Goal: Find specific page/section: Find specific page/section

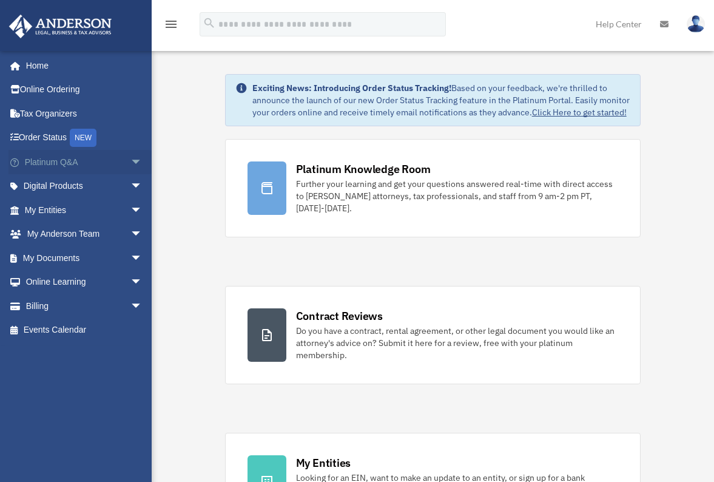
click at [70, 165] on link "Platinum Q&A arrow_drop_down" at bounding box center [84, 162] width 152 height 24
click at [130, 163] on span "arrow_drop_down" at bounding box center [142, 162] width 24 height 25
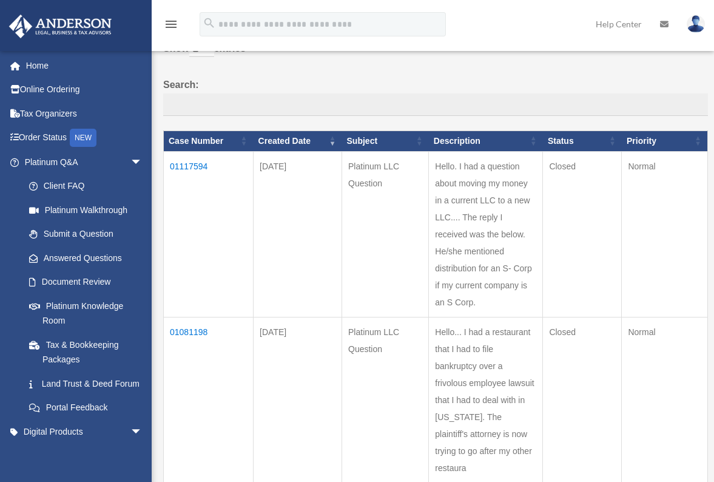
scroll to position [61, 0]
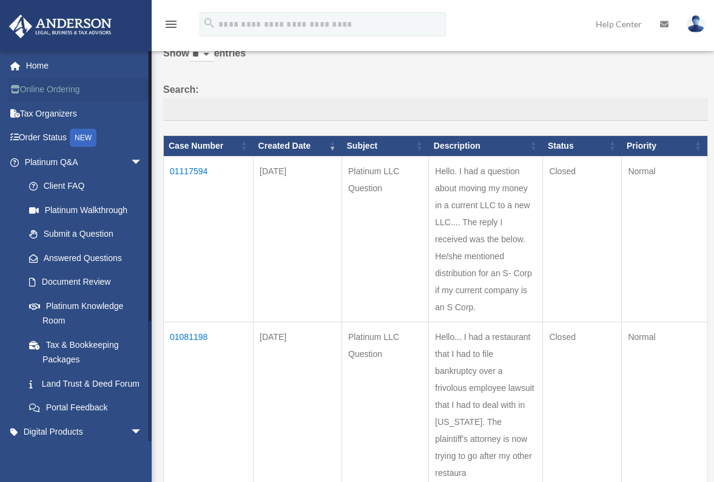
click at [62, 90] on link "Online Ordering" at bounding box center [84, 90] width 152 height 24
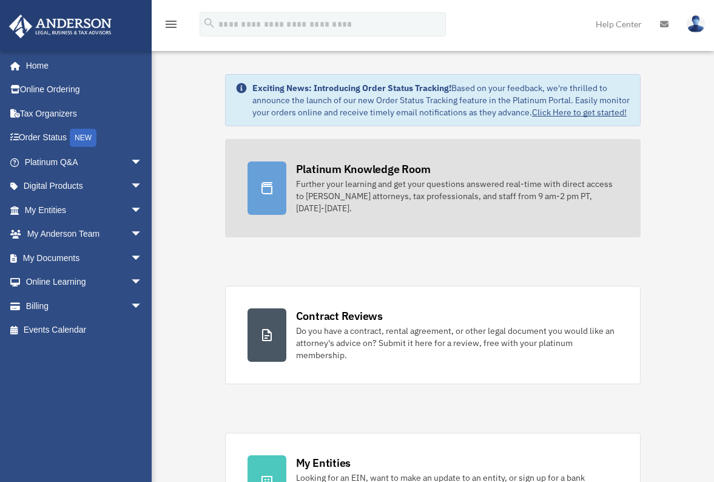
click at [482, 228] on link "Platinum Knowledge Room Further your learning and get your questions answered r…" at bounding box center [433, 188] width 416 height 98
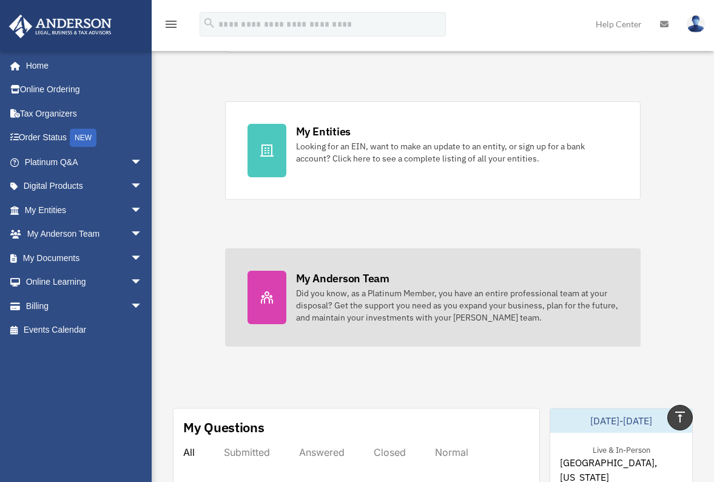
scroll to position [425, 0]
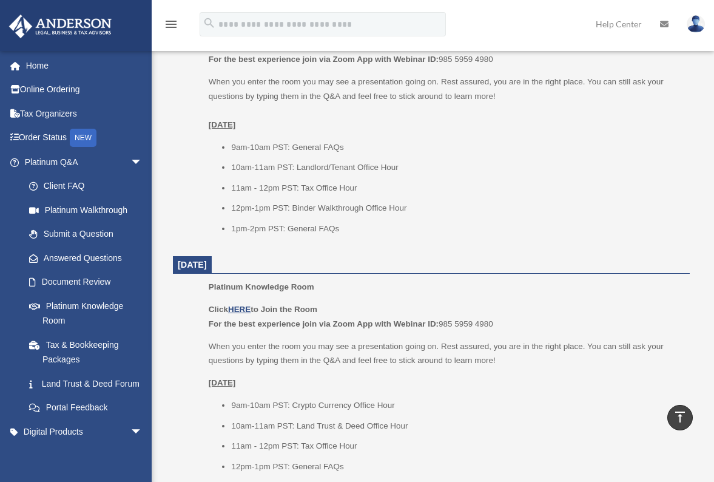
scroll to position [910, 0]
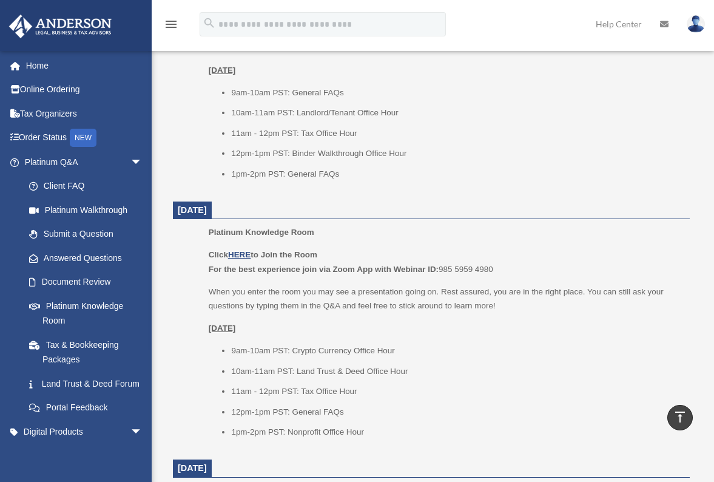
click at [550, 204] on dt "October 8, 2025" at bounding box center [431, 210] width 517 height 18
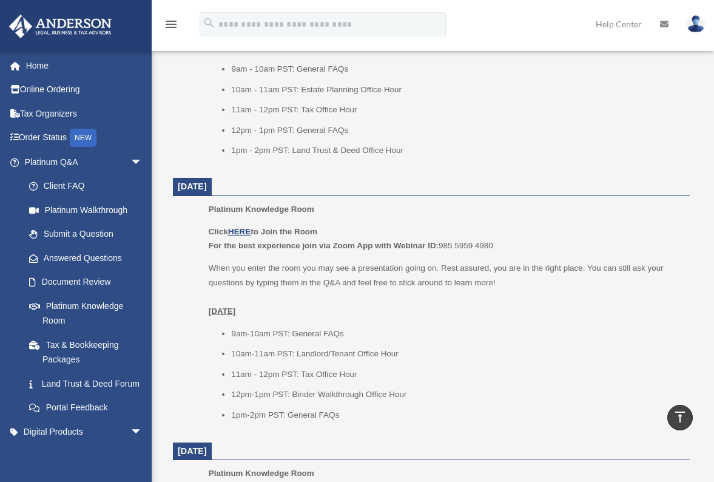
scroll to position [667, 0]
